Goal: Information Seeking & Learning: Learn about a topic

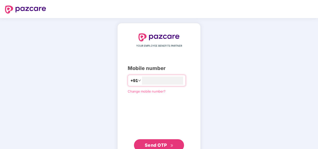
type input "**********"
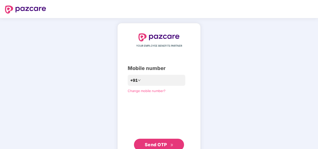
click at [155, 142] on span "Send OTP" at bounding box center [156, 144] width 22 height 5
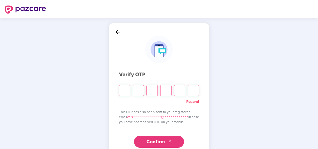
type input "*"
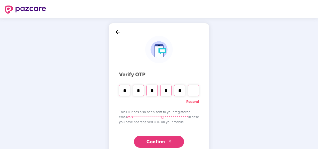
type input "*"
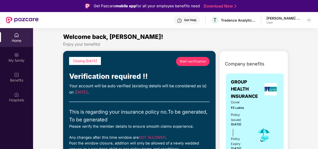
click at [189, 20] on div "Get Help" at bounding box center [190, 20] width 12 height 4
click at [21, 56] on div "My family" at bounding box center [16, 57] width 33 height 19
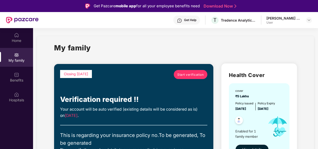
drag, startPoint x: 317, startPoint y: 32, endPoint x: 317, endPoint y: 49, distance: 17.0
drag, startPoint x: 317, startPoint y: 51, endPoint x: 297, endPoint y: 45, distance: 21.5
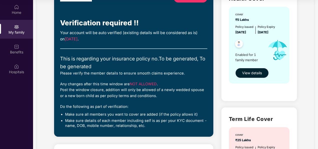
scroll to position [47, 0]
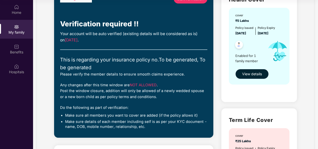
click at [258, 74] on span "View details" at bounding box center [252, 74] width 20 height 6
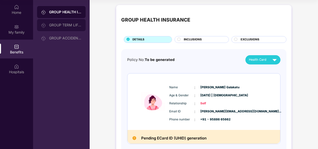
click at [73, 24] on div "GROUP TERM LIFE INSURANCE" at bounding box center [65, 25] width 33 height 4
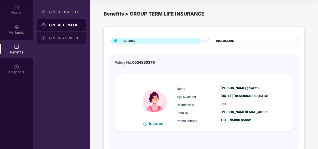
click at [72, 39] on div "GROUP ACCIDENTAL INSURANCE" at bounding box center [65, 38] width 33 height 4
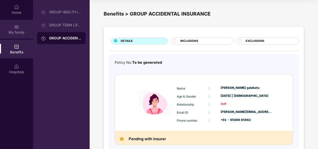
click at [21, 27] on div "My family" at bounding box center [16, 29] width 33 height 19
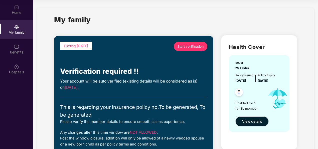
click at [181, 45] on span "Start verification" at bounding box center [190, 46] width 26 height 5
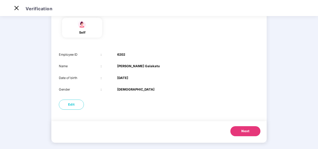
scroll to position [47, 0]
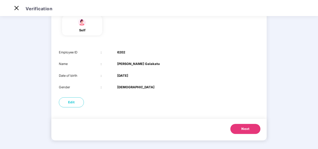
click at [254, 129] on button "Next" at bounding box center [245, 129] width 30 height 10
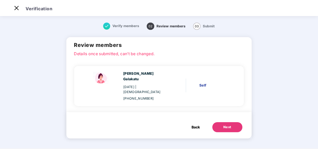
click at [196, 124] on span "Back" at bounding box center [196, 127] width 8 height 6
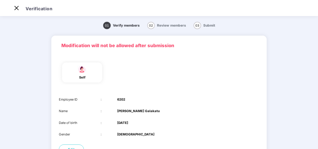
drag, startPoint x: 317, startPoint y: 27, endPoint x: 318, endPoint y: 60, distance: 33.1
click at [318, 60] on html "Get Pazcare mobile app for all your employee benefits need Download Now Verific…" at bounding box center [159, 62] width 318 height 149
click at [309, 62] on main "01 Verify members 02 Review members 03 Submit Modification will not be allowed …" at bounding box center [159, 106] width 318 height 182
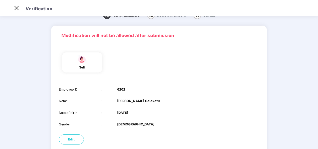
scroll to position [20, 0]
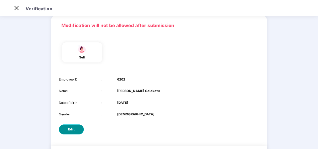
click at [71, 129] on span "Edit" at bounding box center [71, 129] width 7 height 5
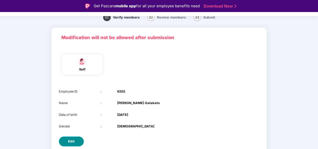
select select "******"
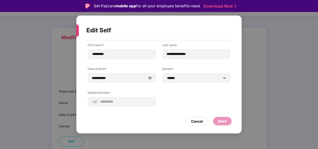
click at [99, 31] on div "Edit Self" at bounding box center [152, 31] width 133 height 20
click at [194, 119] on div "Cancel" at bounding box center [197, 121] width 12 height 6
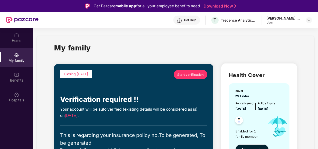
click at [191, 22] on div "Get Help" at bounding box center [186, 20] width 27 height 9
click at [281, 56] on div "My family" at bounding box center [175, 50] width 243 height 17
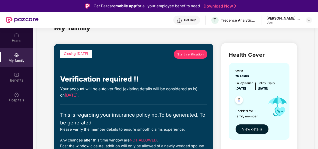
scroll to position [21, 0]
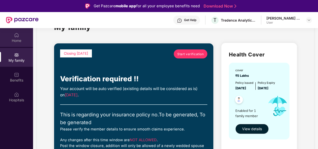
click at [23, 34] on div "Home" at bounding box center [16, 37] width 33 height 19
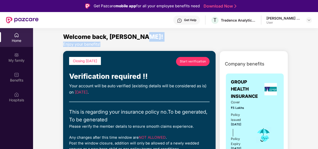
drag, startPoint x: 315, startPoint y: 38, endPoint x: 315, endPoint y: 44, distance: 6.0
drag, startPoint x: 315, startPoint y: 44, endPoint x: 315, endPoint y: 79, distance: 34.6
click at [297, 21] on div "User" at bounding box center [284, 23] width 35 height 4
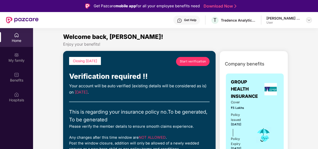
click at [309, 22] on img at bounding box center [309, 20] width 4 height 4
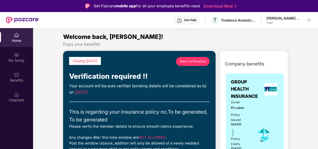
click at [193, 22] on div "Get Help" at bounding box center [186, 20] width 27 height 9
click at [21, 82] on div "Benefits" at bounding box center [16, 80] width 33 height 5
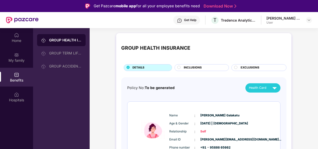
click at [208, 66] on div "INCLUSIONS" at bounding box center [203, 67] width 45 height 5
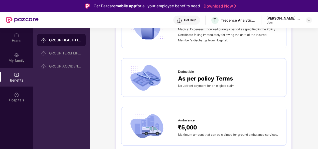
scroll to position [351, 0]
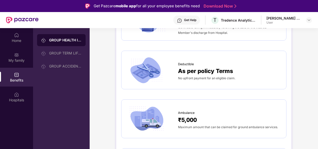
click at [192, 21] on div "Get Help" at bounding box center [190, 20] width 12 height 4
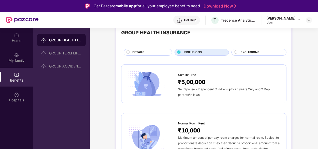
scroll to position [0, 0]
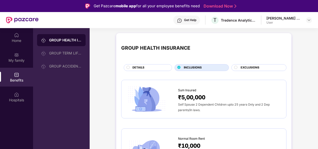
click at [188, 22] on div "Get Help" at bounding box center [190, 20] width 12 height 4
click at [135, 66] on span "DETAILS" at bounding box center [139, 67] width 12 height 5
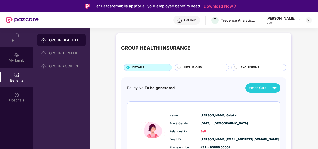
click at [20, 41] on div "Home" at bounding box center [16, 40] width 33 height 5
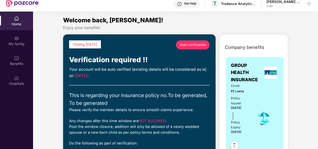
scroll to position [28, 0]
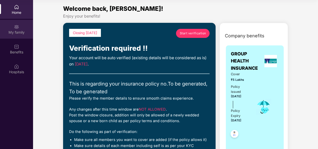
click at [20, 33] on div "My family" at bounding box center [16, 32] width 33 height 5
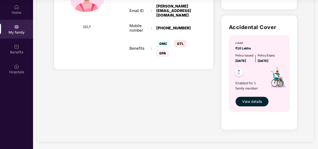
scroll to position [262, 0]
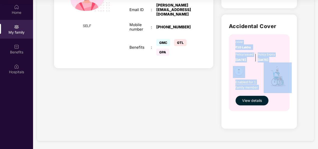
drag, startPoint x: 317, startPoint y: 103, endPoint x: 319, endPoint y: 25, distance: 78.4
click at [318, 25] on html "Get Pazcare mobile app for all your employee benefits need Download Now Get Hel…" at bounding box center [159, 46] width 318 height 149
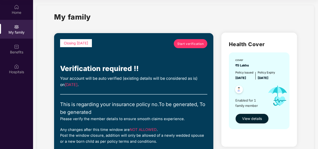
scroll to position [0, 0]
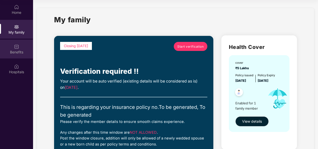
click at [18, 51] on div "Benefits" at bounding box center [16, 52] width 33 height 5
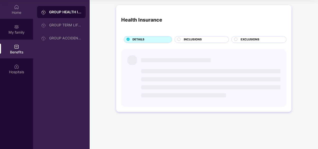
click at [19, 4] on div "Home" at bounding box center [16, 9] width 33 height 19
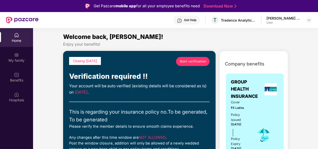
click at [281, 17] on div "[PERSON_NAME] Galakatu" at bounding box center [284, 18] width 35 height 5
click at [21, 39] on div "Home" at bounding box center [16, 40] width 33 height 5
click at [189, 17] on div "Get Help" at bounding box center [186, 20] width 27 height 9
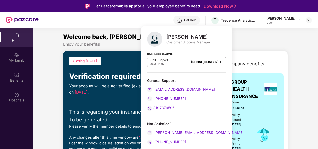
click at [161, 108] on span "8197379596" at bounding box center [164, 107] width 21 height 4
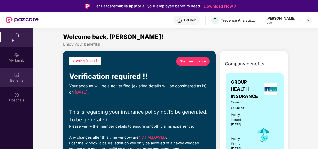
click at [14, 75] on div "Benefits" at bounding box center [16, 77] width 33 height 19
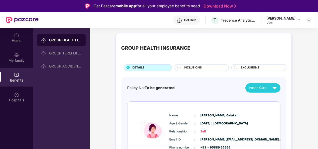
click at [300, 82] on div "GROUP HEALTH INSURANCE DETAILS INCLUSIONS EXCLUSIONS Policy No: To be generated…" at bounding box center [204, 117] width 228 height 172
click at [68, 56] on div "GROUP TERM LIFE INSURANCE" at bounding box center [61, 53] width 49 height 12
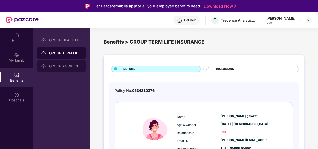
click at [68, 67] on div "GROUP ACCIDENTAL INSURANCE" at bounding box center [65, 66] width 33 height 4
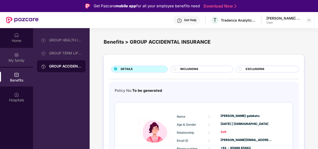
click at [17, 59] on div "My family" at bounding box center [16, 60] width 33 height 5
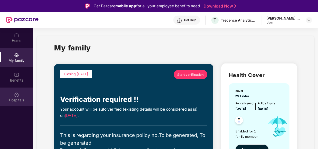
click at [14, 91] on div "Hospitals" at bounding box center [16, 96] width 33 height 19
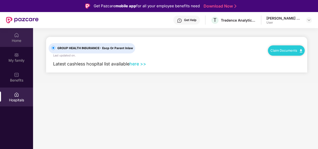
click at [19, 41] on div "Home" at bounding box center [16, 40] width 33 height 5
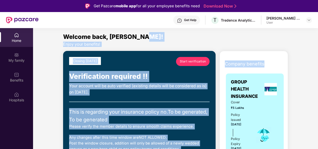
drag, startPoint x: 317, startPoint y: 36, endPoint x: 311, endPoint y: 63, distance: 27.7
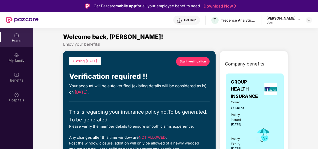
drag, startPoint x: 311, startPoint y: 63, endPoint x: 304, endPoint y: 85, distance: 23.7
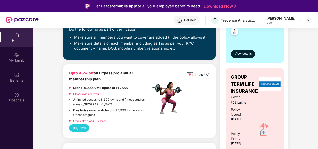
click at [194, 21] on div "Get Help" at bounding box center [190, 20] width 12 height 4
